Goal: Check status: Check status

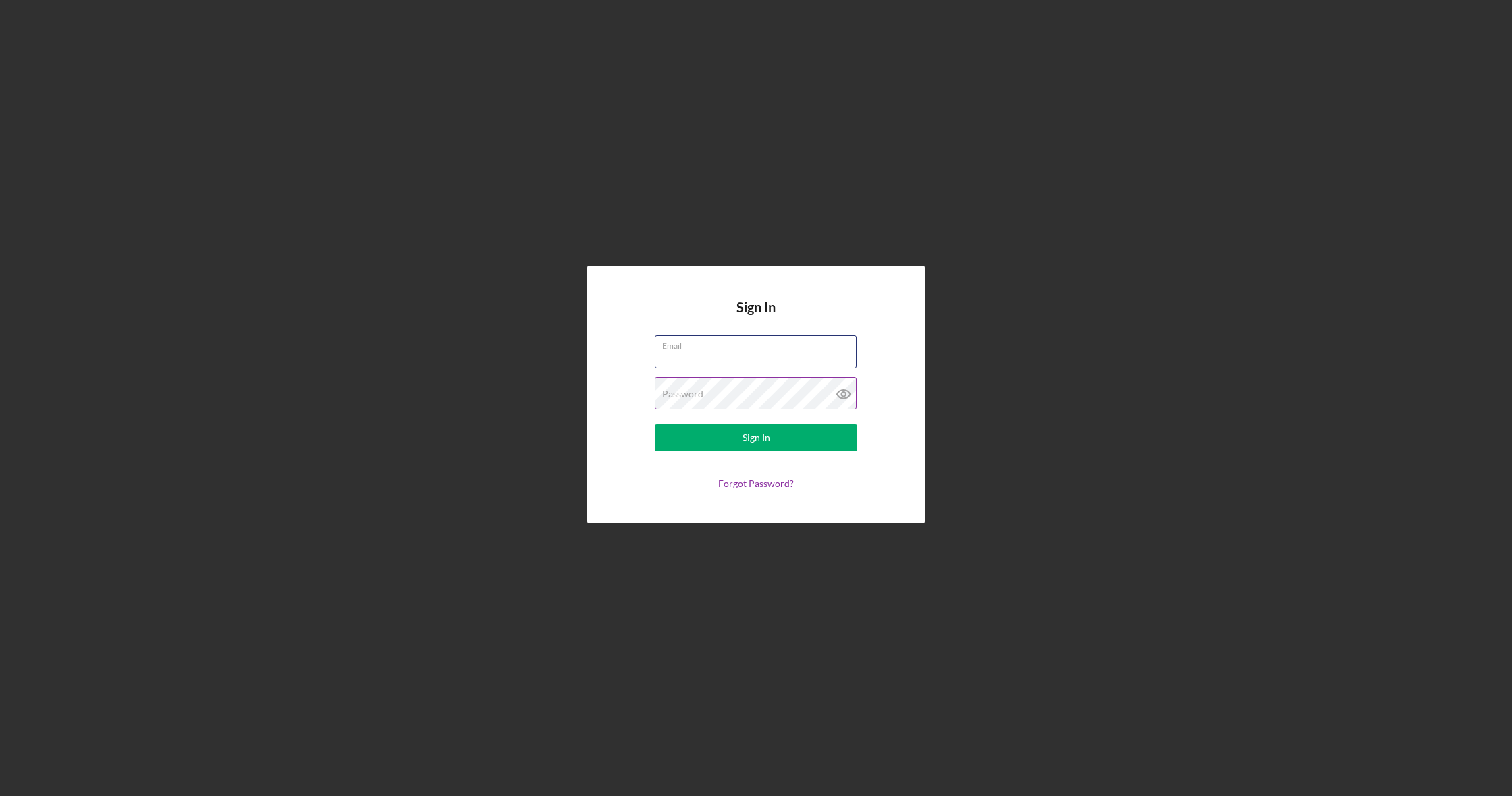
type input "[EMAIL_ADDRESS][DOMAIN_NAME]"
click at [782, 448] on button "Sign In" at bounding box center [756, 438] width 202 height 27
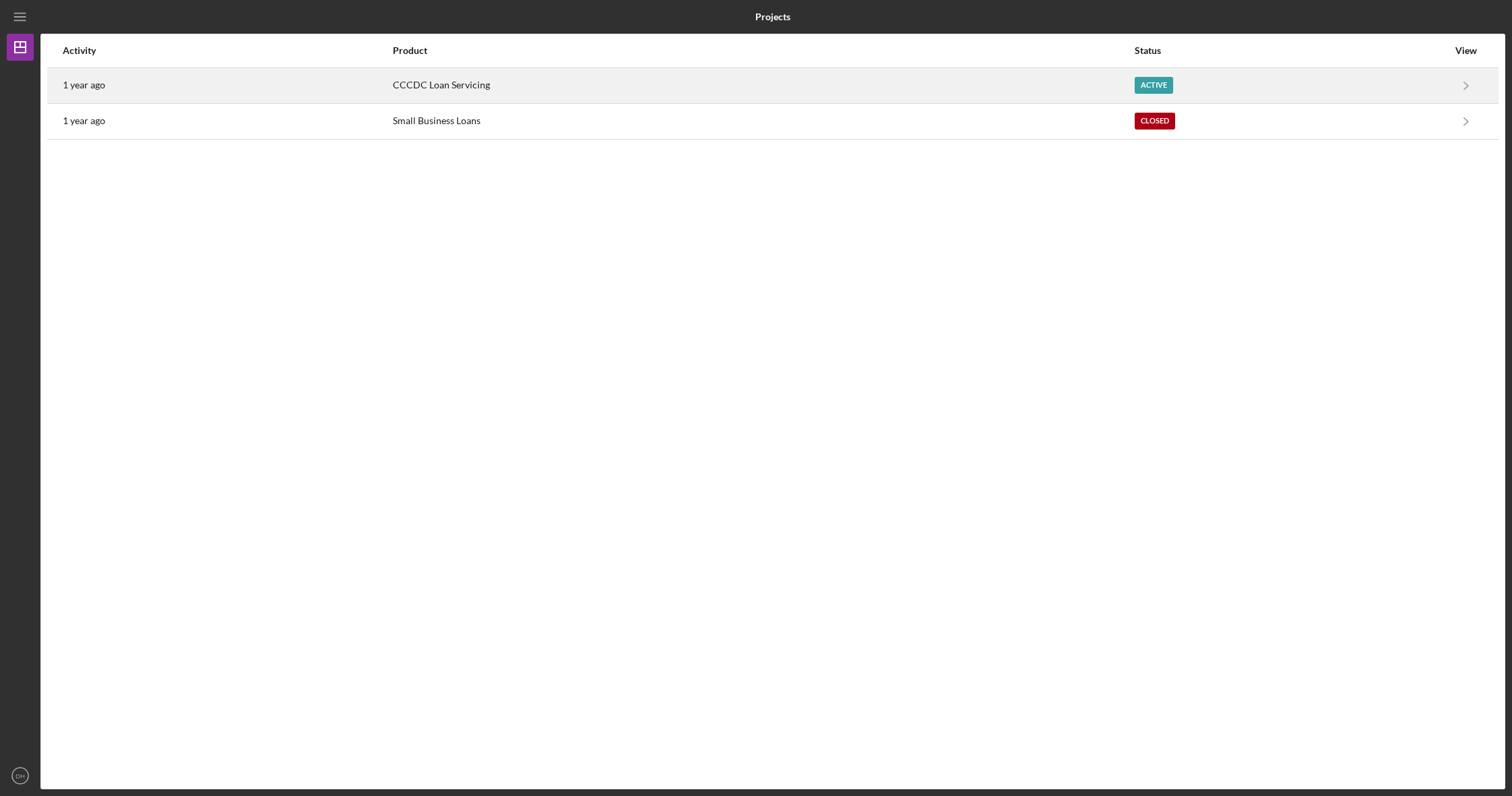
click at [1149, 86] on div "Active" at bounding box center [1153, 86] width 39 height 17
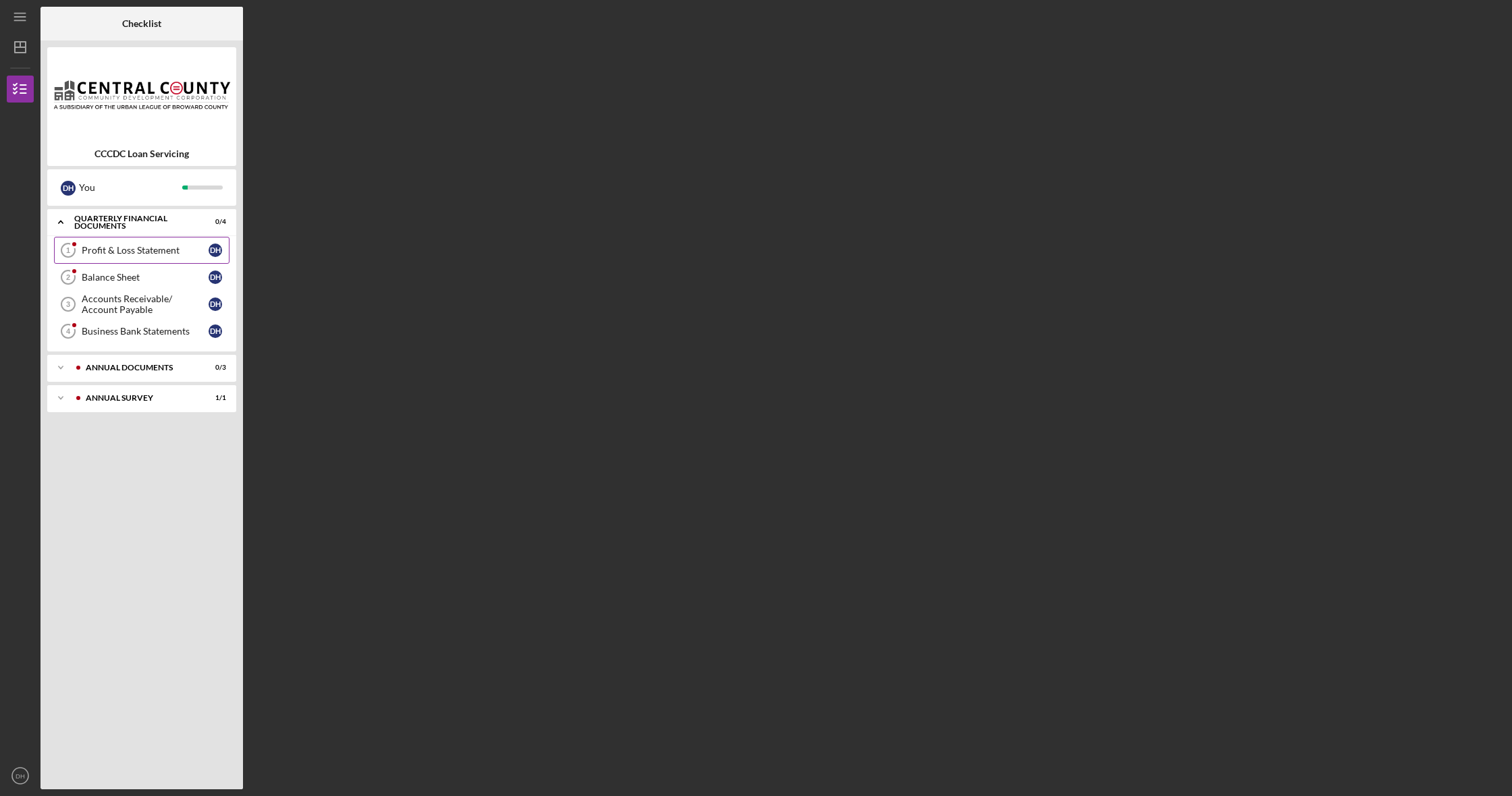
click at [80, 253] on icon "Profit & Loss Statement 1" at bounding box center [68, 250] width 33 height 33
